Goal: Navigation & Orientation: Find specific page/section

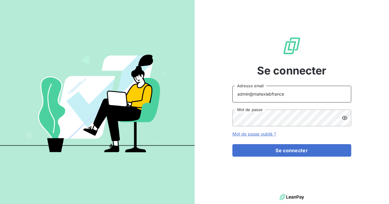
click at [283, 97] on input "admin@matexlabfrance" at bounding box center [292, 94] width 119 height 17
type input "admin@gdsreunion"
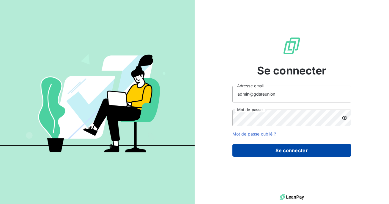
click at [295, 151] on button "Se connecter" at bounding box center [292, 150] width 119 height 12
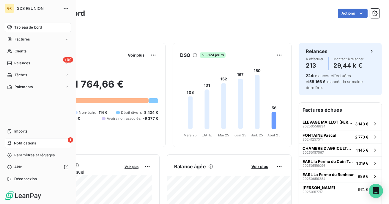
click at [30, 139] on div "1 Notifications" at bounding box center [38, 143] width 66 height 10
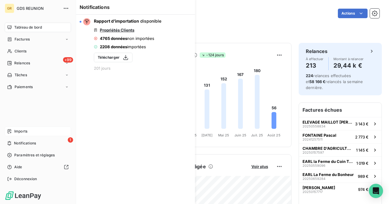
click at [30, 133] on div "Imports" at bounding box center [38, 131] width 66 height 10
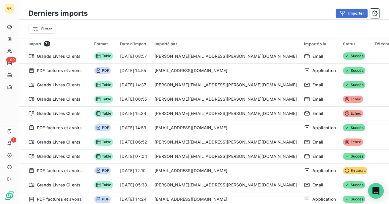
click at [371, 191] on div "Open Intercom Messenger" at bounding box center [377, 191] width 16 height 16
